Goal: Task Accomplishment & Management: Complete application form

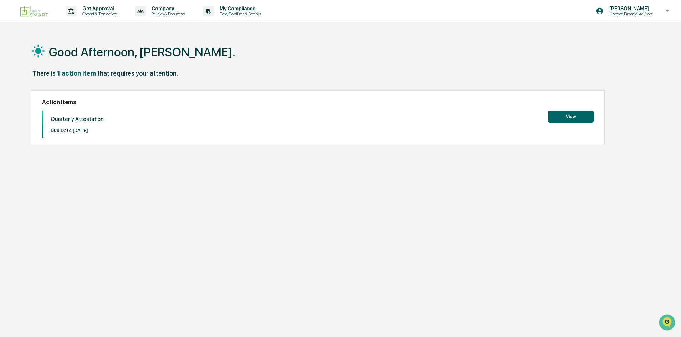
click at [583, 115] on button "View" at bounding box center [571, 117] width 46 height 12
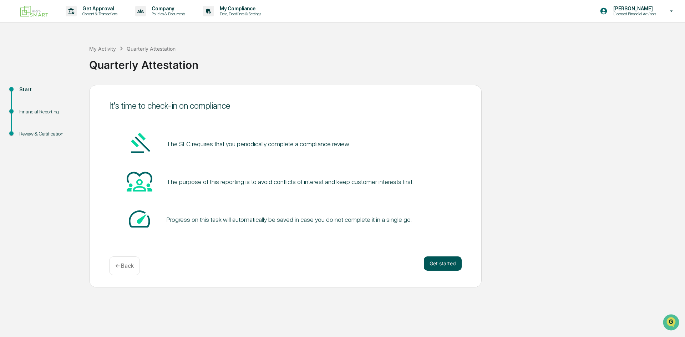
click at [440, 258] on button "Get started" at bounding box center [443, 264] width 38 height 14
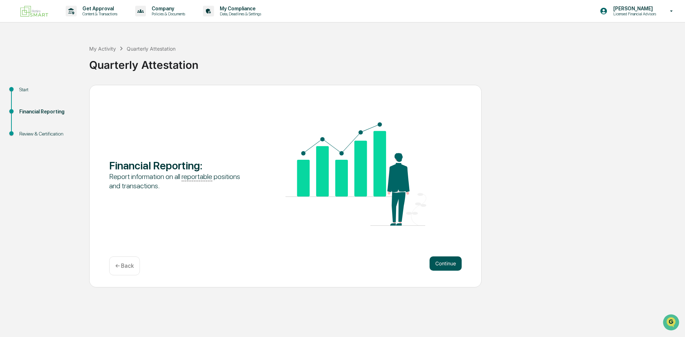
click at [446, 267] on button "Continue" at bounding box center [446, 264] width 32 height 14
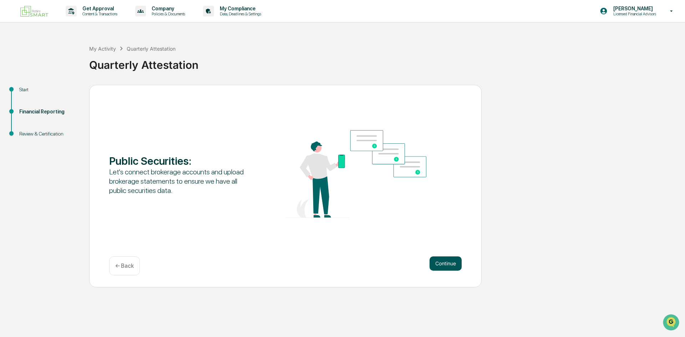
click at [441, 262] on button "Continue" at bounding box center [446, 264] width 32 height 14
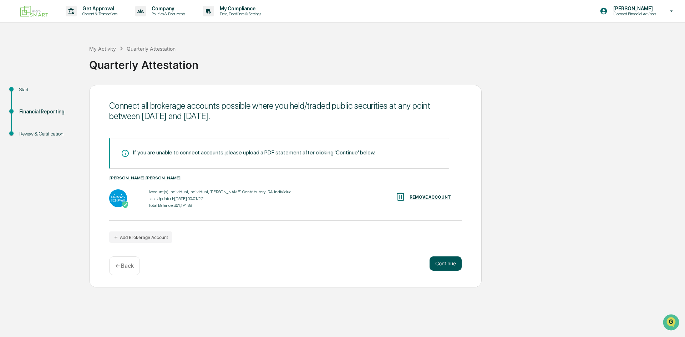
click at [441, 262] on button "Continue" at bounding box center [446, 264] width 32 height 14
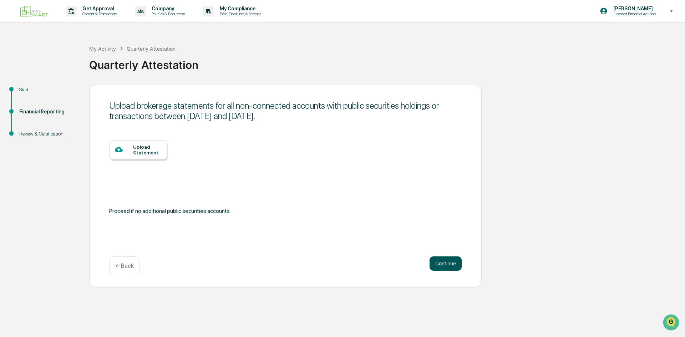
click at [438, 260] on button "Continue" at bounding box center [446, 264] width 32 height 14
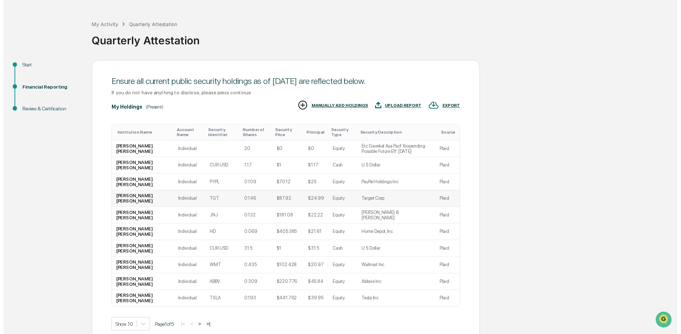
scroll to position [59, 0]
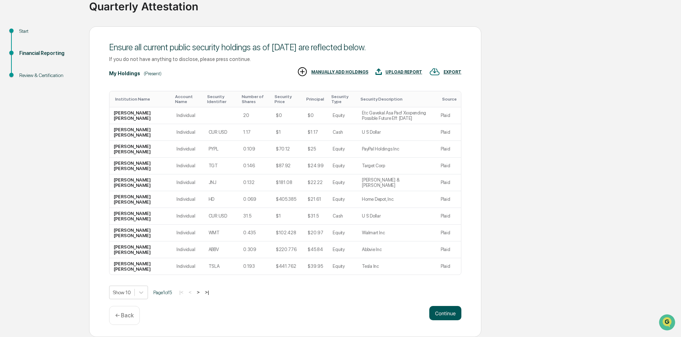
click at [451, 318] on button "Continue" at bounding box center [446, 313] width 32 height 14
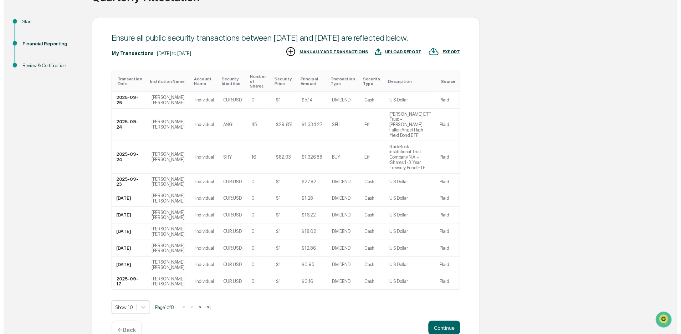
scroll to position [69, 0]
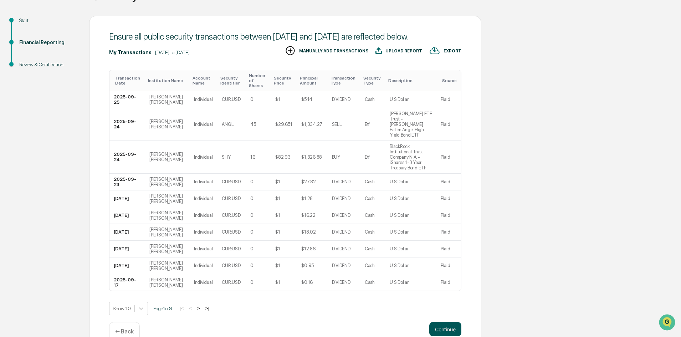
click at [449, 322] on button "Continue" at bounding box center [446, 329] width 32 height 14
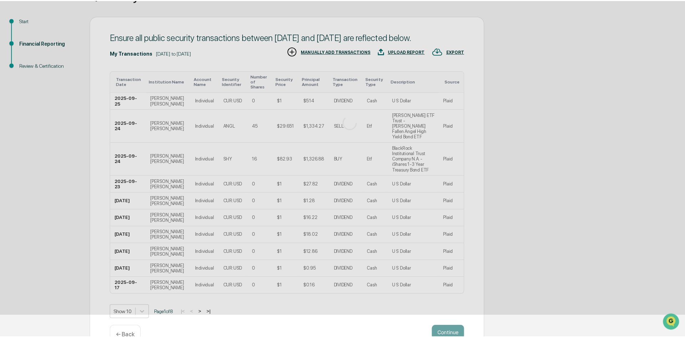
scroll to position [0, 0]
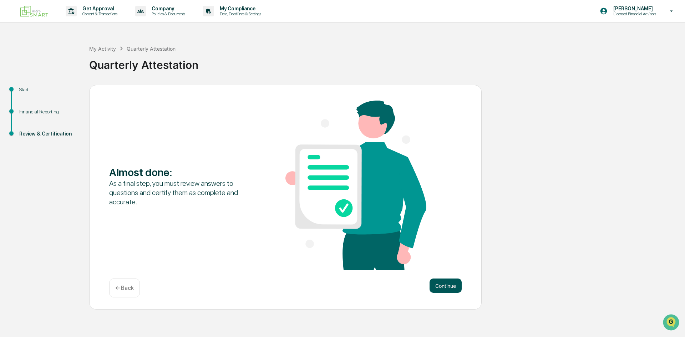
click at [443, 288] on button "Continue" at bounding box center [446, 286] width 32 height 14
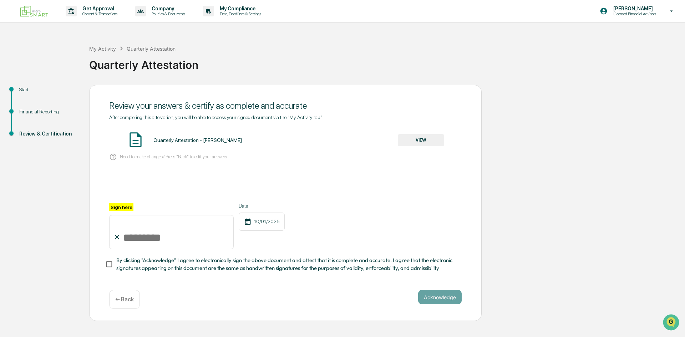
click at [147, 230] on input "Sign here" at bounding box center [171, 232] width 125 height 34
type input "**********"
click at [434, 297] on button "Acknowledge" at bounding box center [440, 297] width 44 height 14
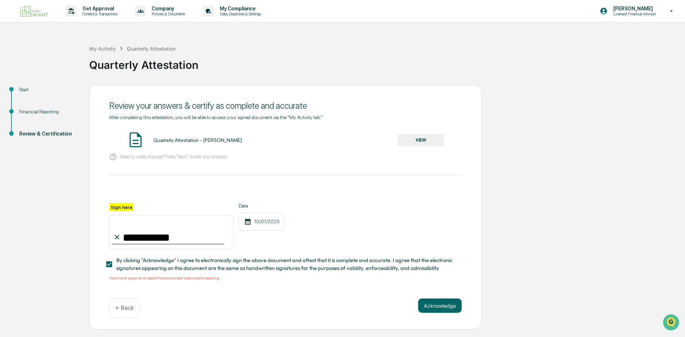
click at [190, 137] on div "Quarterly Attestation - [PERSON_NAME] VIEW" at bounding box center [285, 140] width 352 height 19
click at [409, 138] on button "VIEW" at bounding box center [421, 140] width 46 height 12
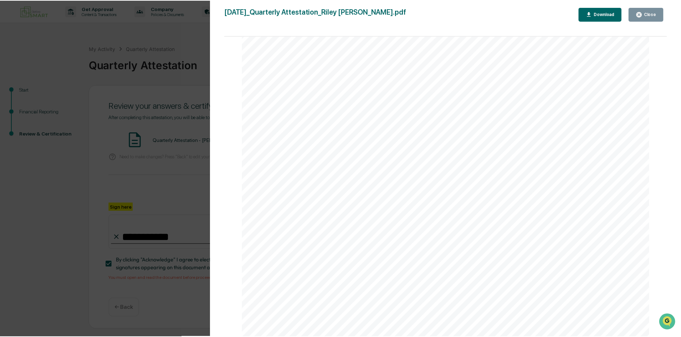
scroll to position [3307, 0]
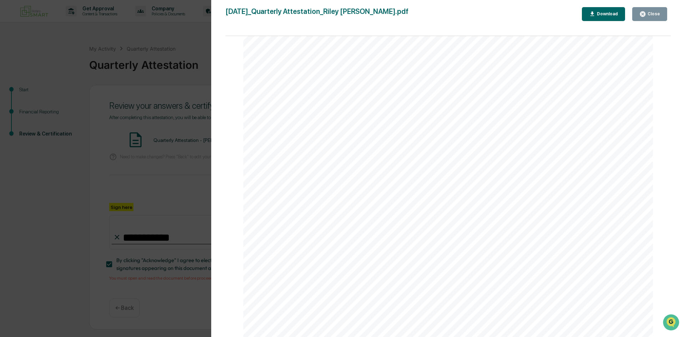
click at [648, 10] on button "Close" at bounding box center [649, 14] width 35 height 14
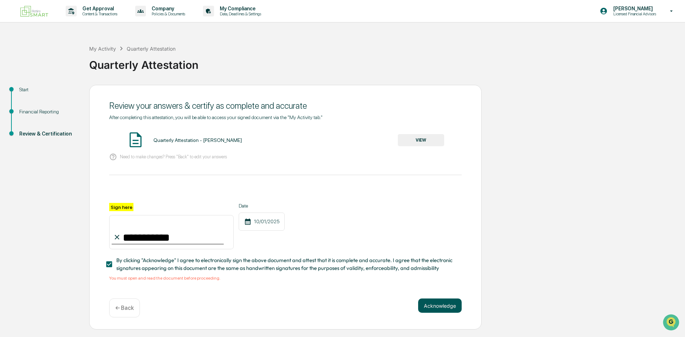
click at [447, 308] on button "Acknowledge" at bounding box center [440, 306] width 44 height 14
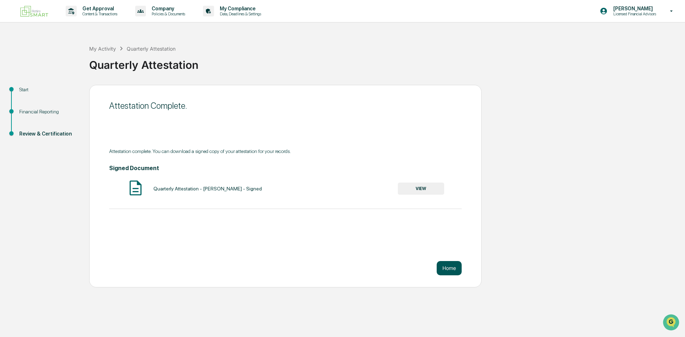
click at [453, 268] on button "Home" at bounding box center [449, 268] width 25 height 14
